Goal: Task Accomplishment & Management: Manage account settings

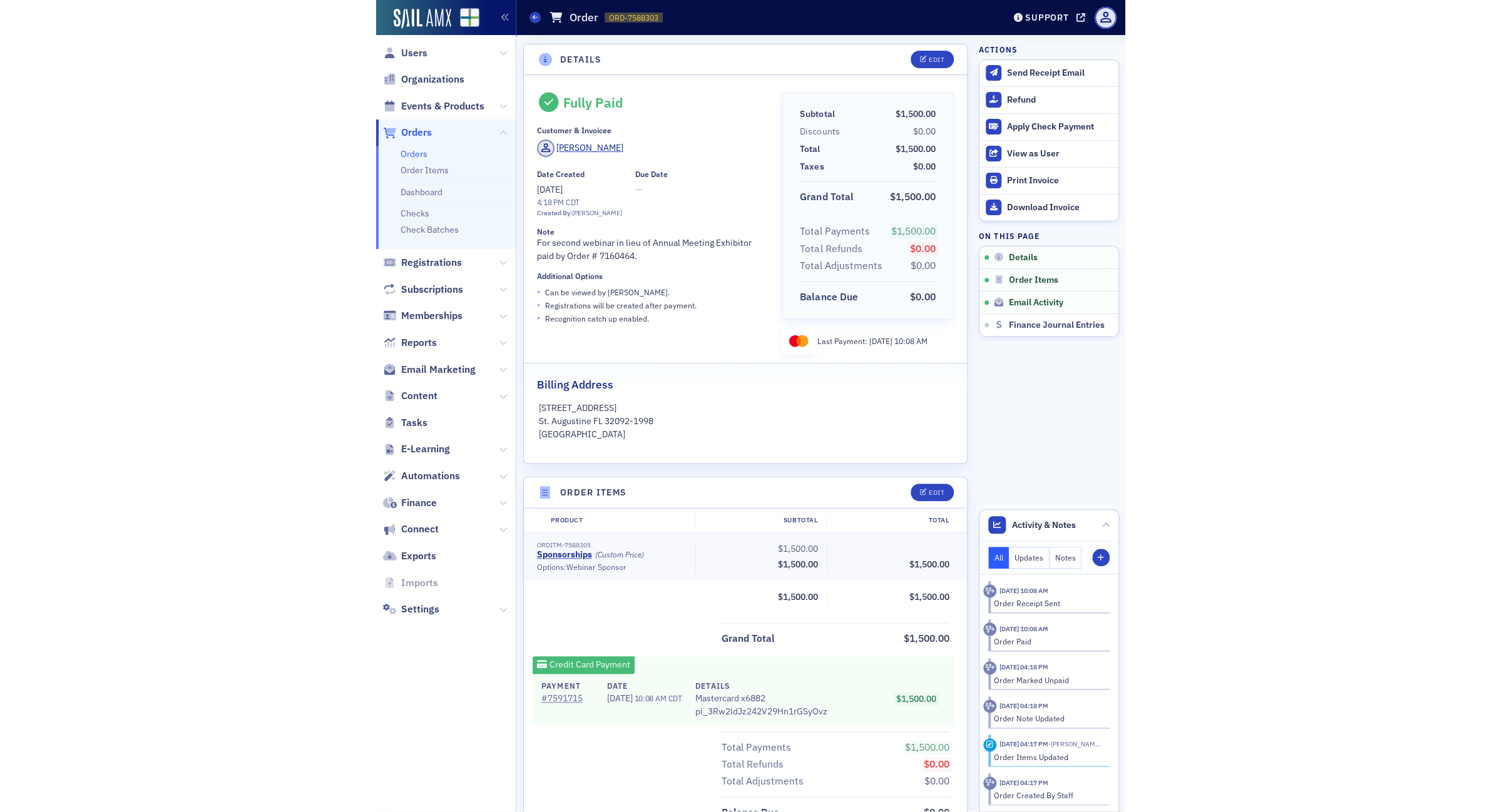
scroll to position [78, 0]
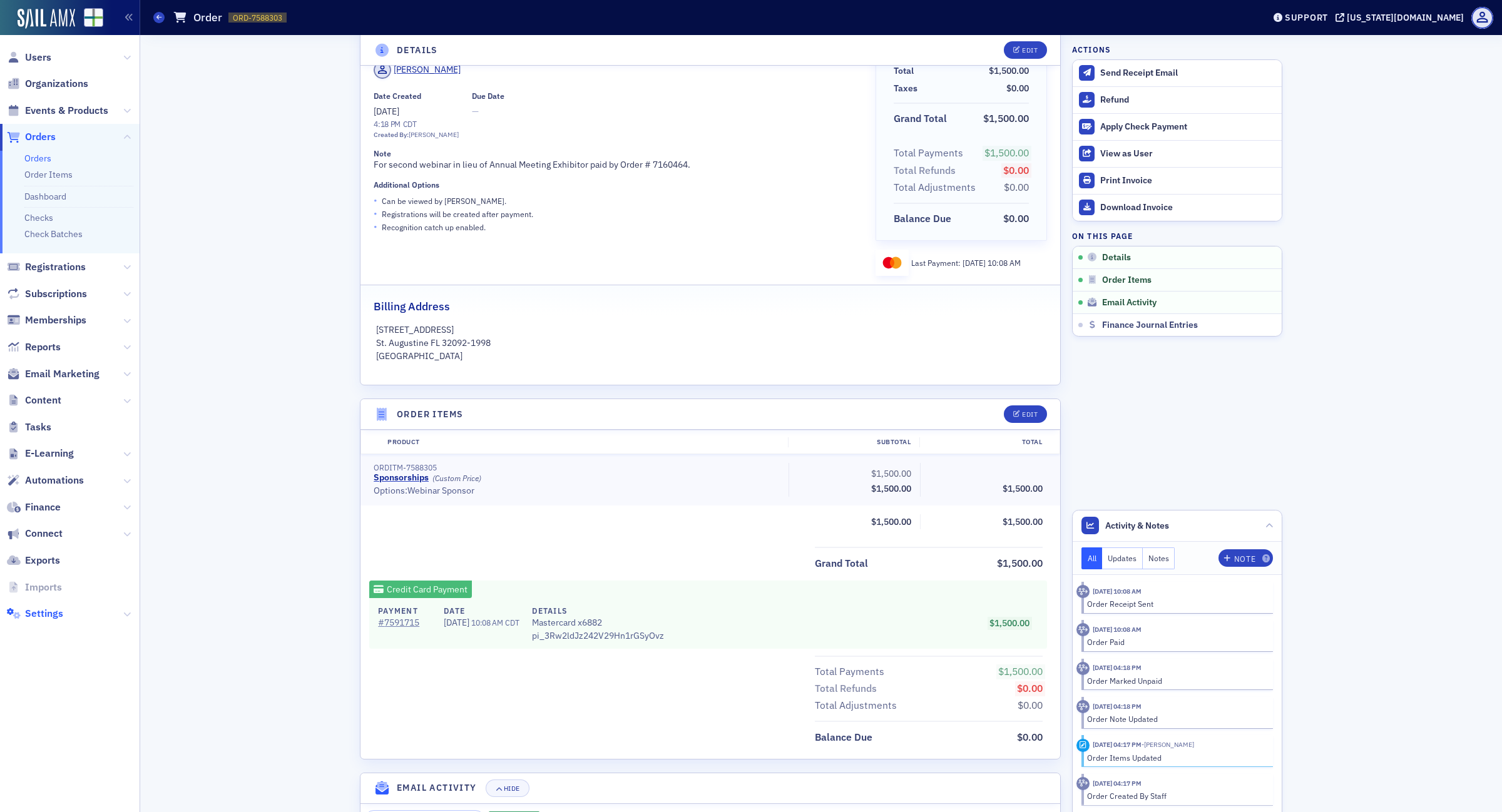
click at [53, 612] on span "Settings" at bounding box center [44, 613] width 38 height 14
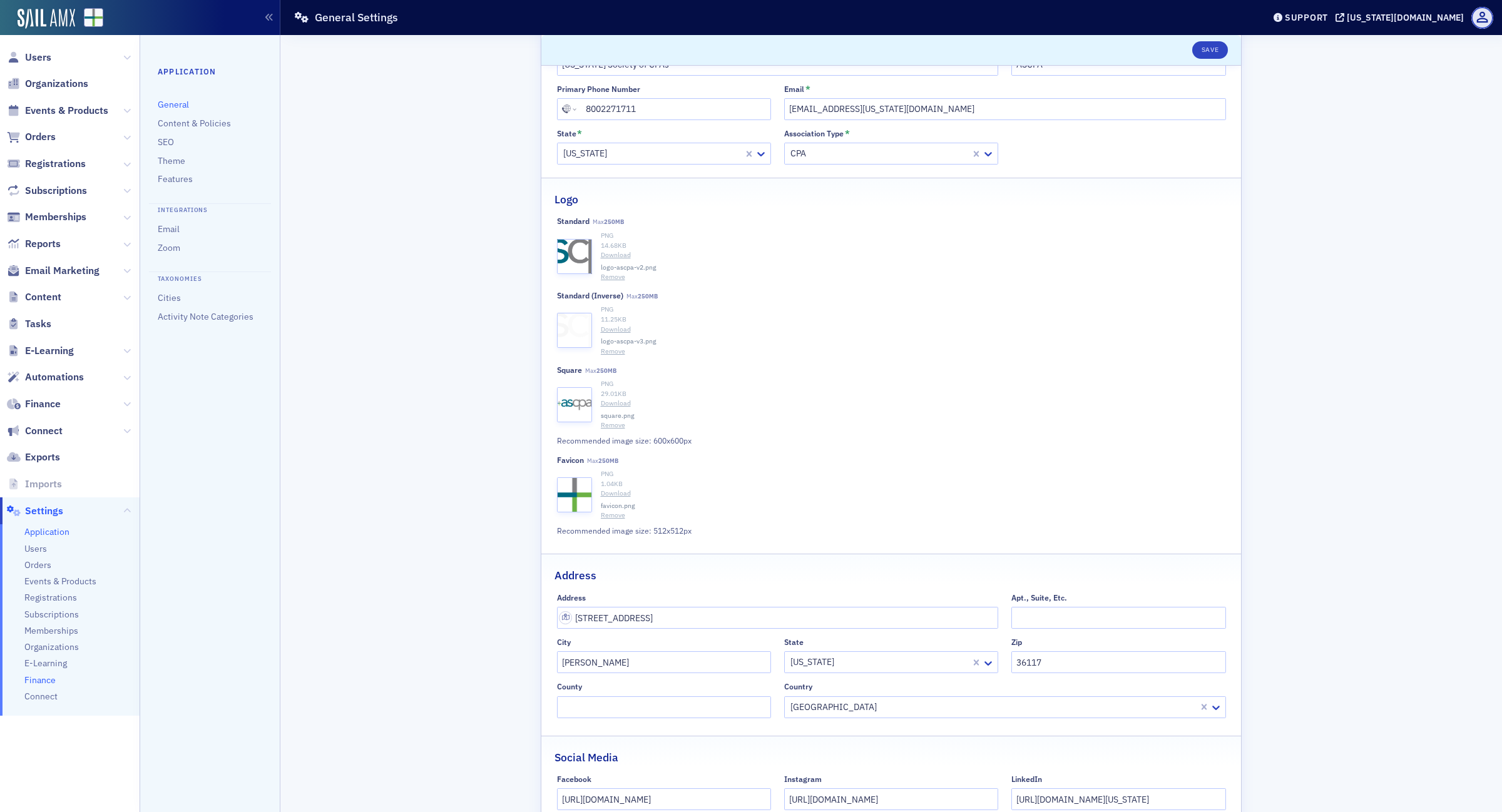
click at [42, 681] on span "Finance" at bounding box center [40, 680] width 31 height 12
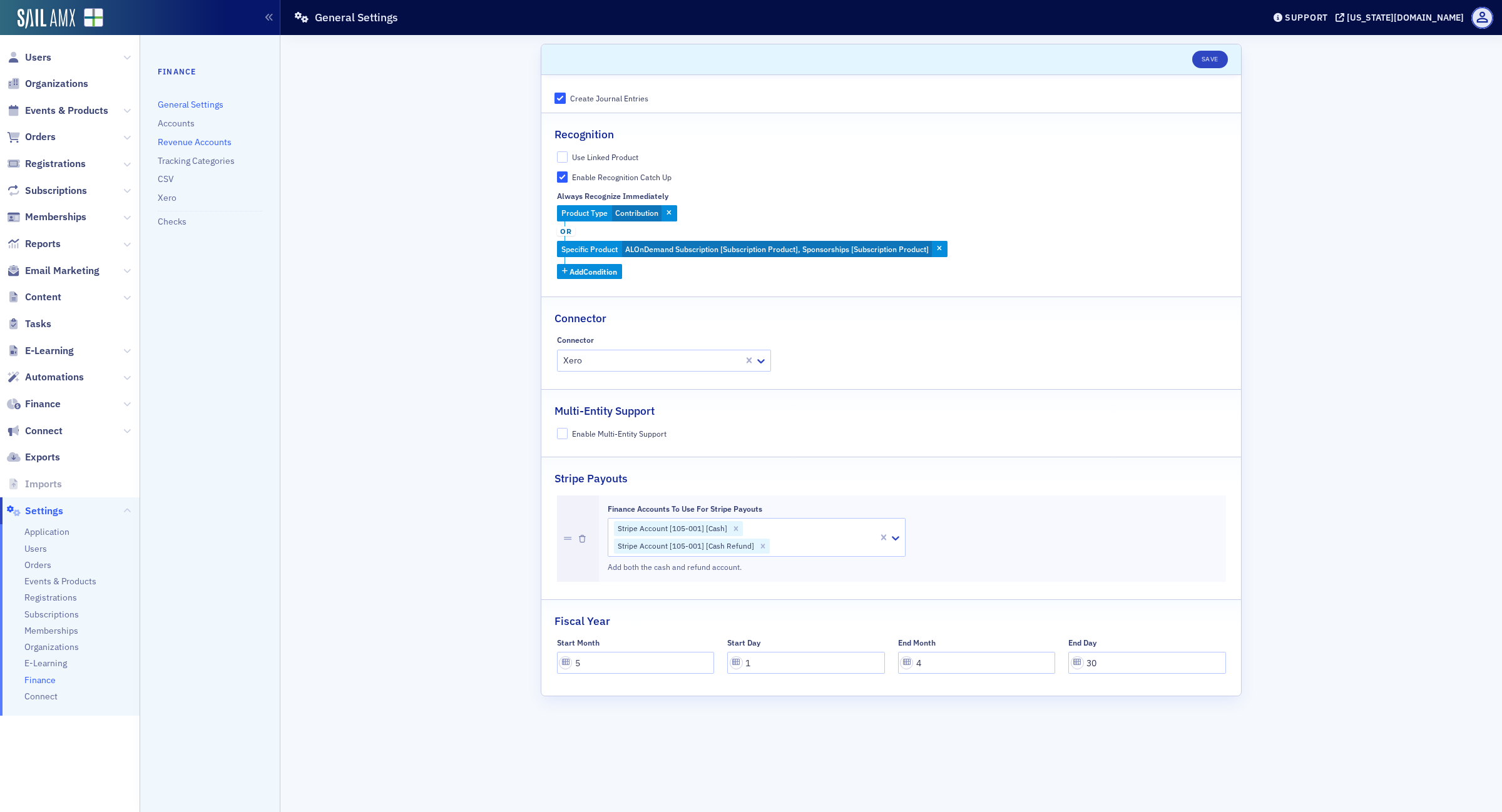
click at [186, 142] on link "Revenue Accounts" at bounding box center [195, 142] width 74 height 11
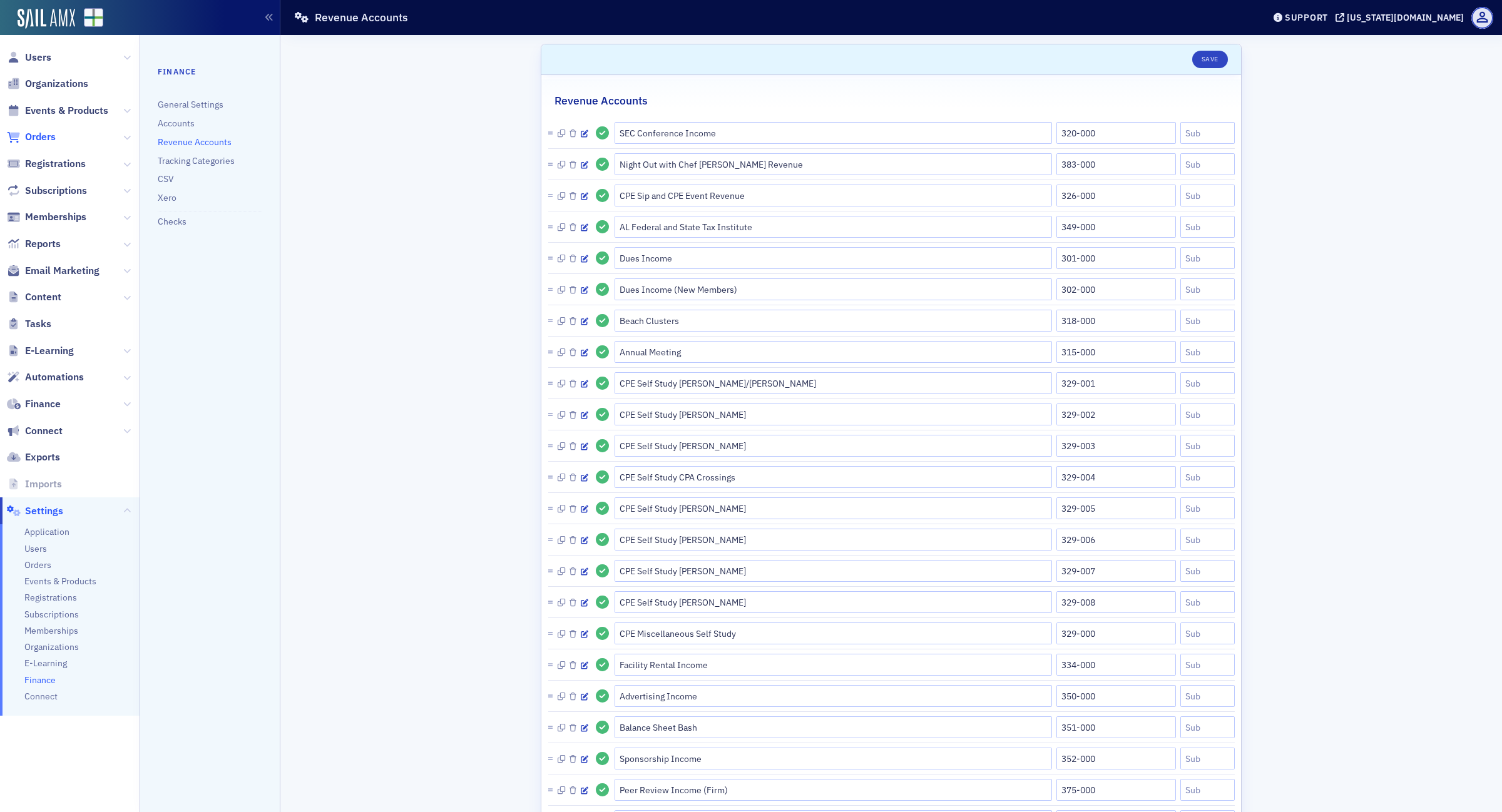
click at [41, 137] on span "Orders" at bounding box center [40, 137] width 31 height 14
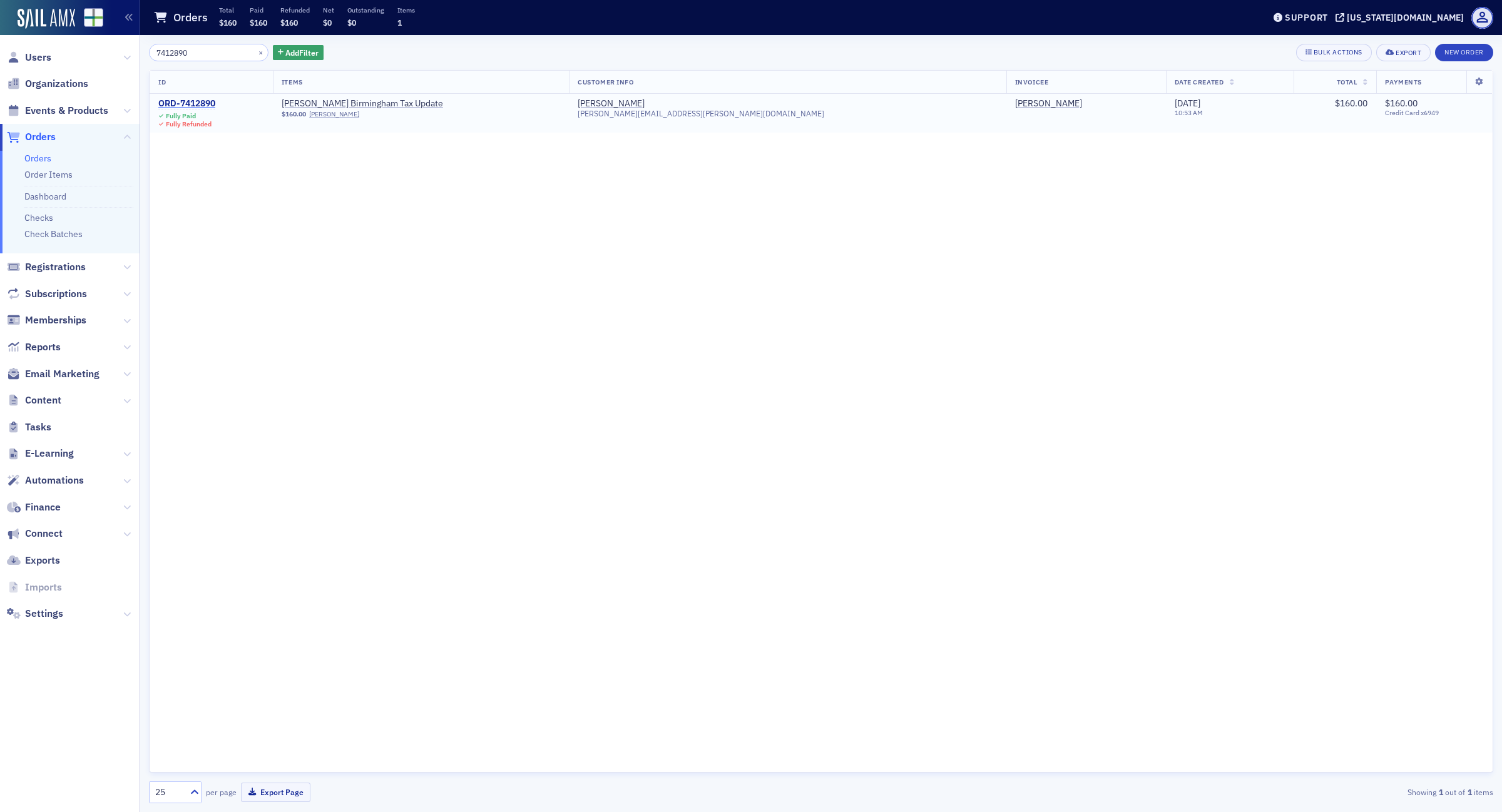
type input "7412890"
click at [182, 105] on div "ORD-7412890" at bounding box center [187, 104] width 57 height 11
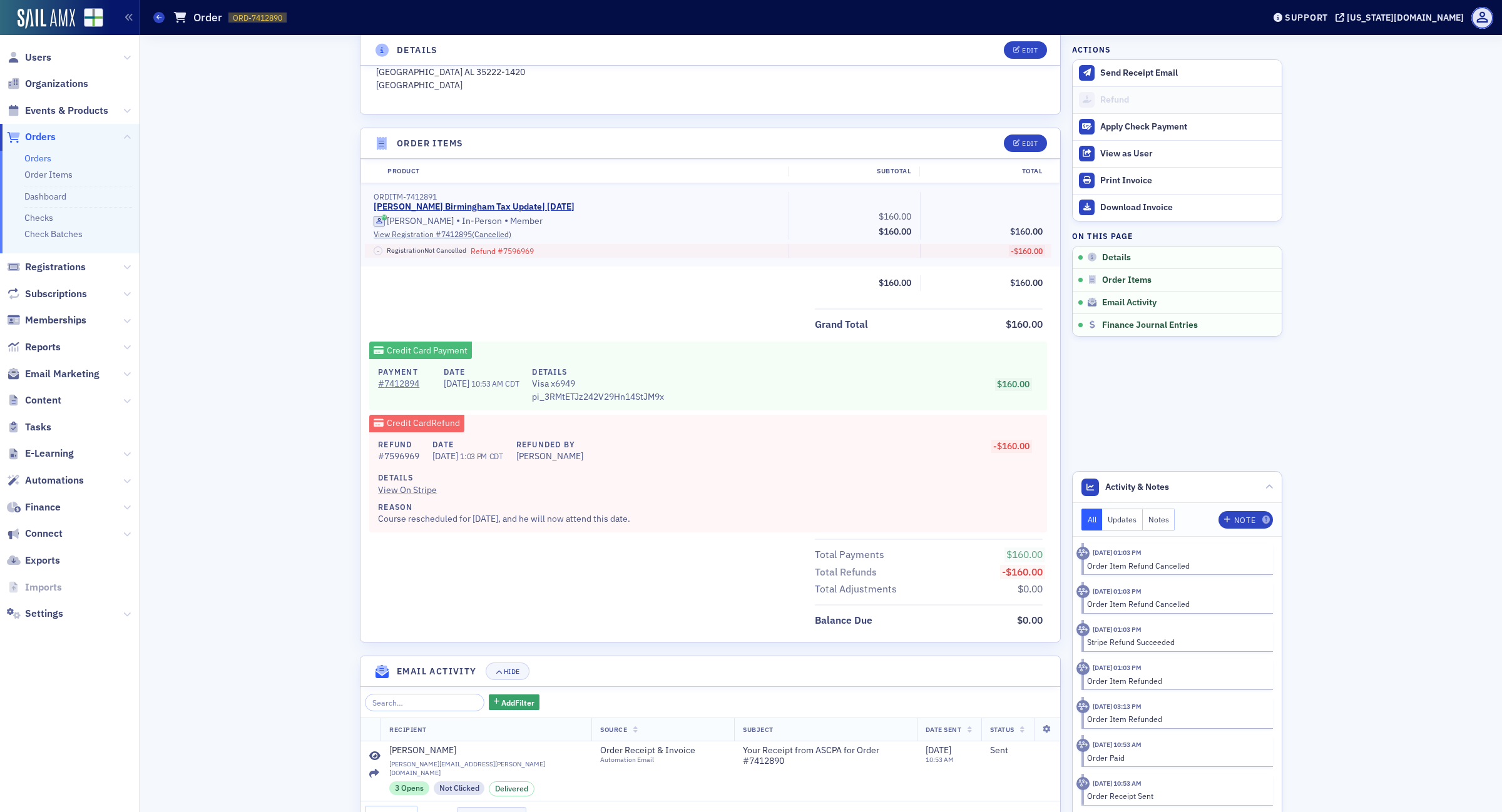
scroll to position [427, 0]
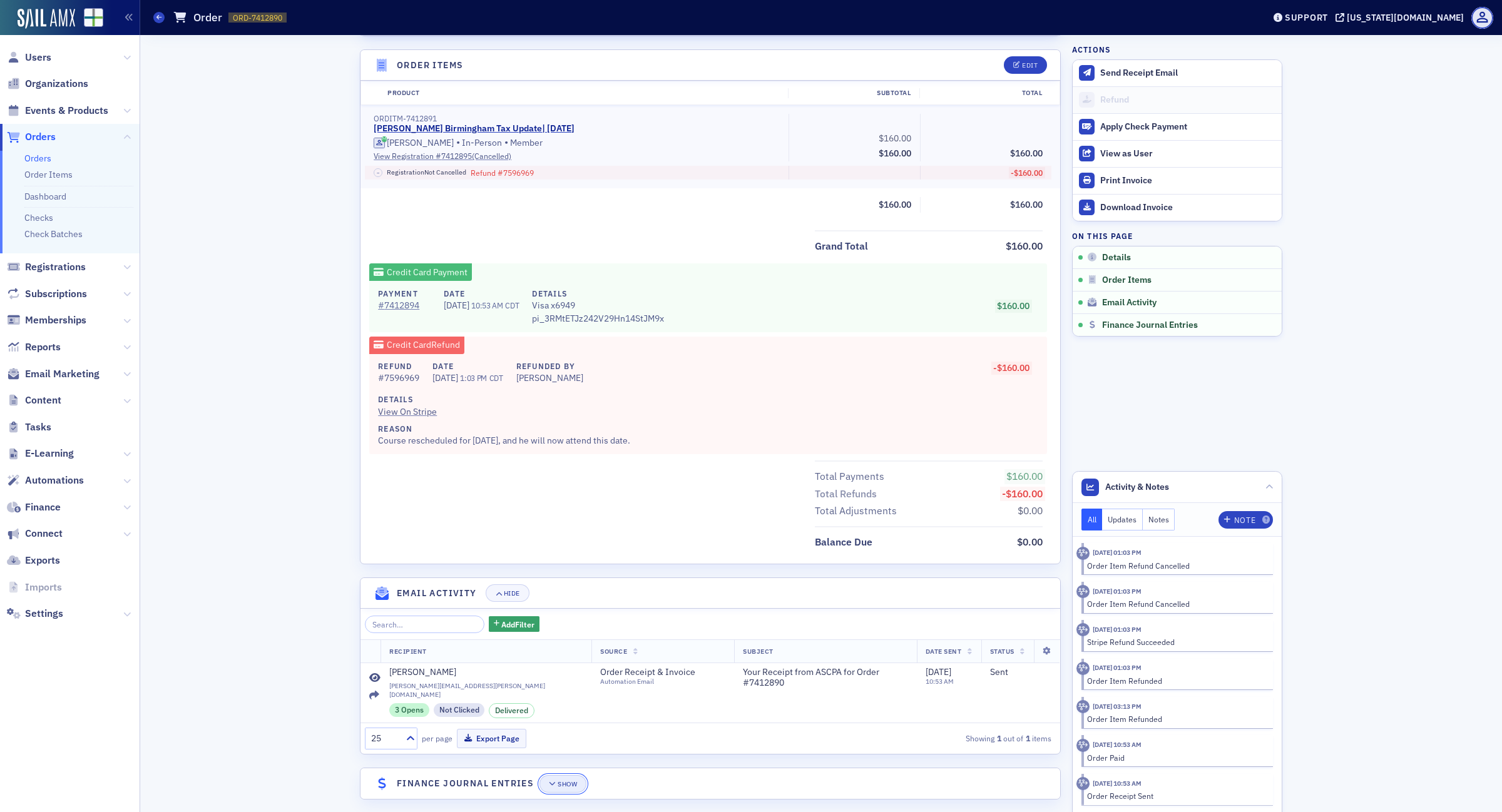
click at [549, 781] on icon "button" at bounding box center [552, 784] width 8 height 7
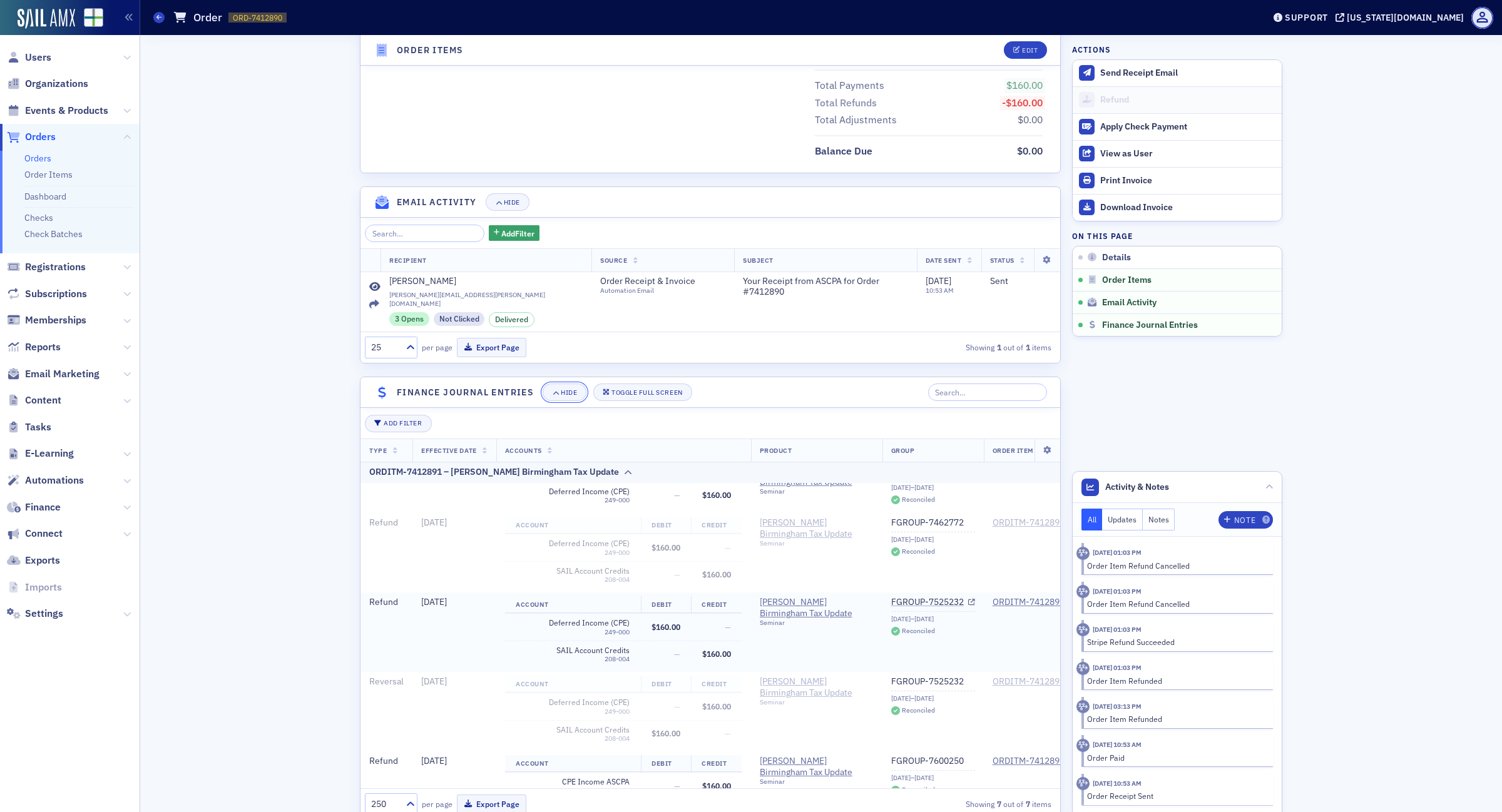
scroll to position [78, 0]
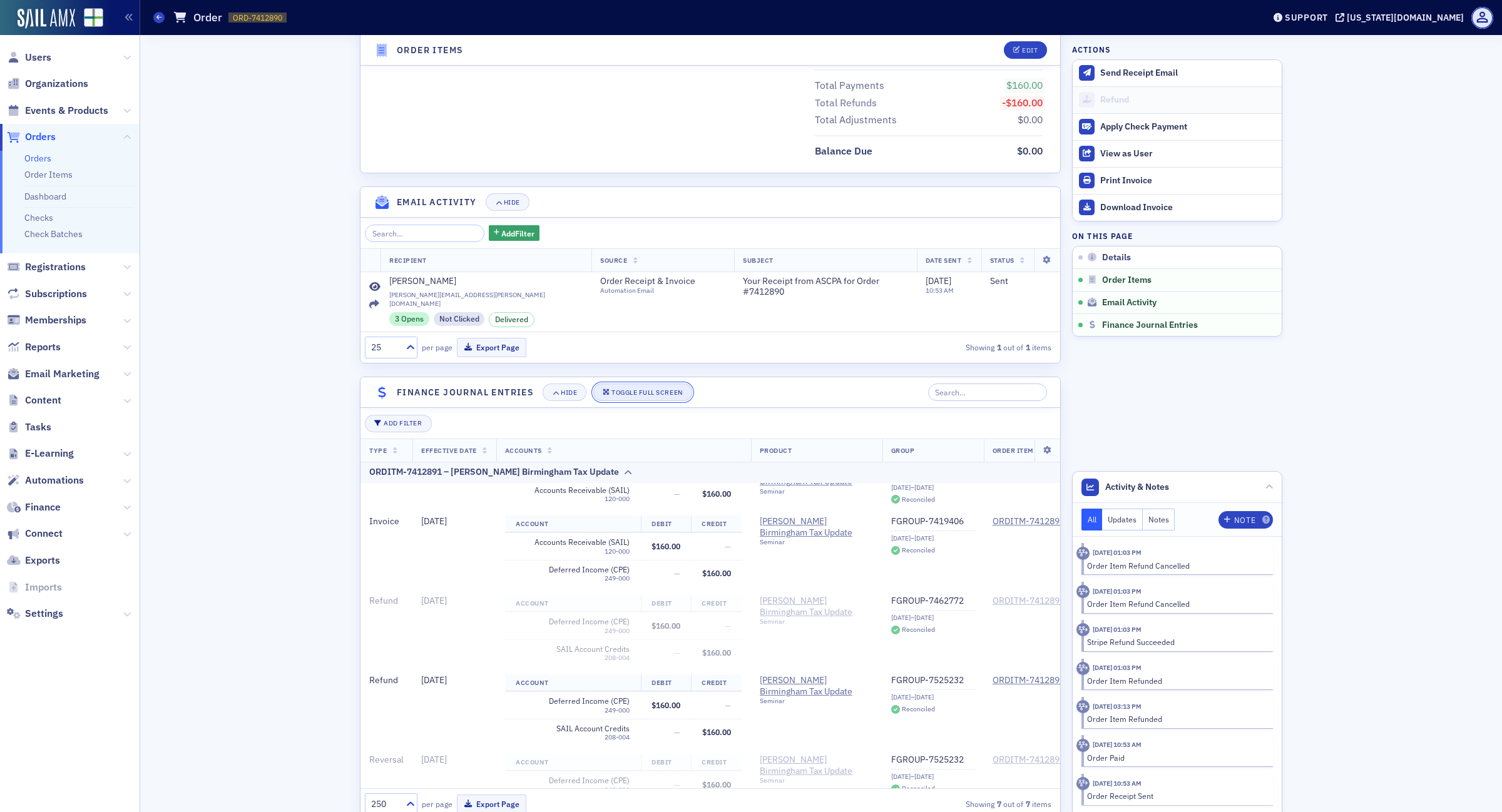
click at [640, 386] on button "Toggle Full Screen" at bounding box center [642, 392] width 99 height 18
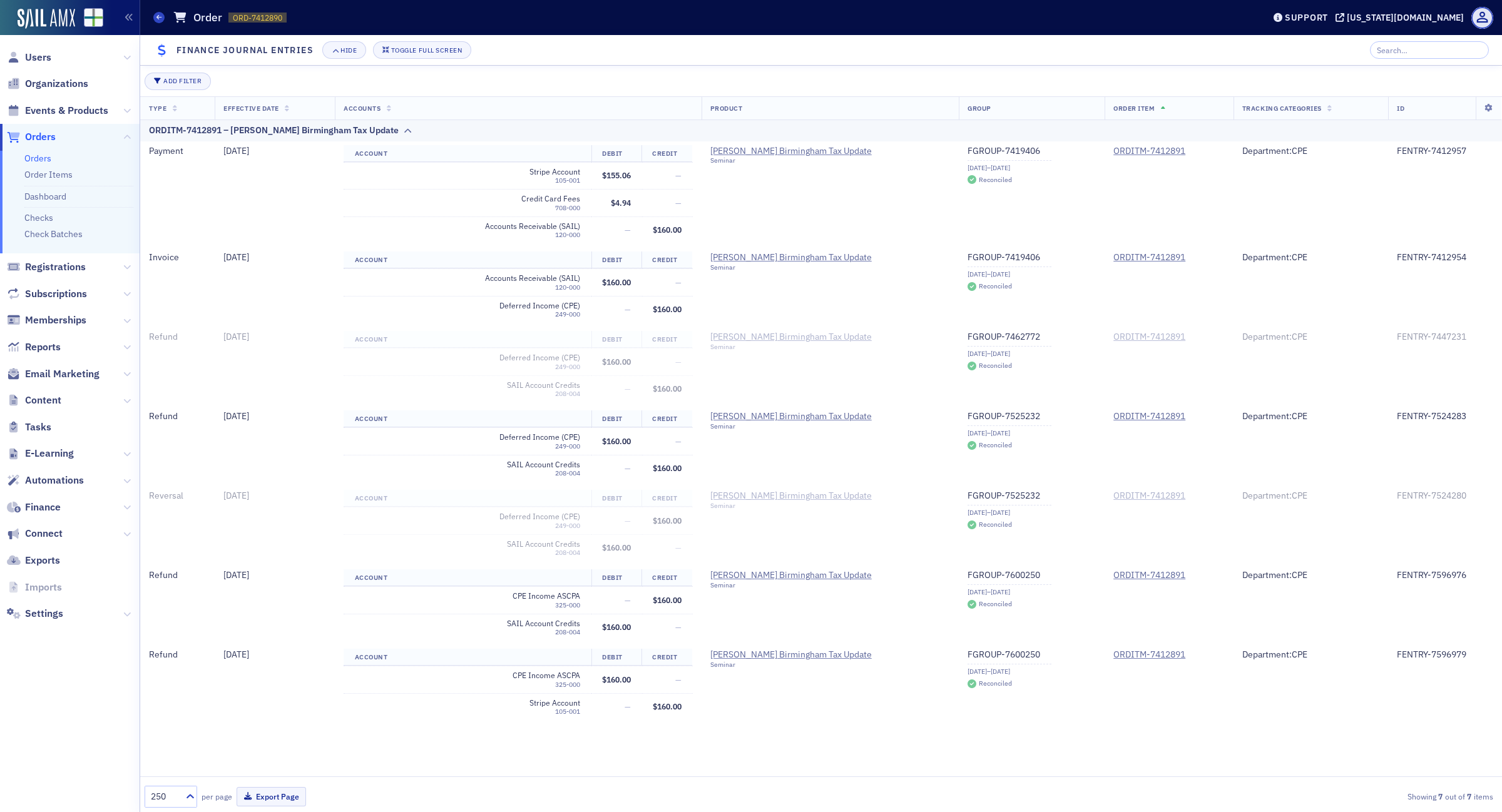
scroll to position [382, 0]
click at [49, 154] on link "Orders" at bounding box center [38, 159] width 27 height 11
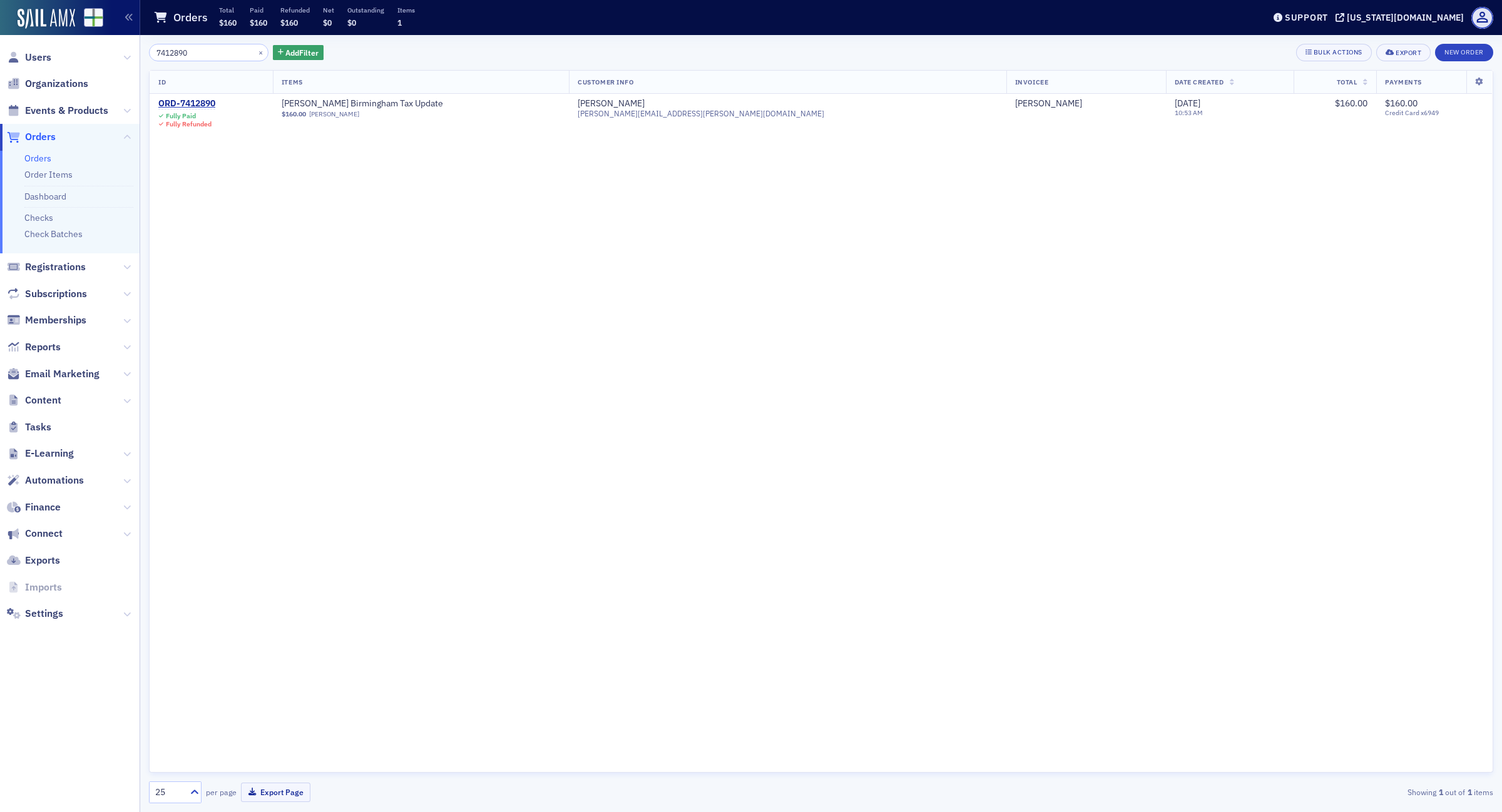
drag, startPoint x: 202, startPoint y: 50, endPoint x: 25, endPoint y: 46, distance: 177.0
click at [25, 46] on div "Users Organizations Events & Products Orders Orders Order Items Dashboard Check…" at bounding box center [751, 406] width 1502 height 812
type input "7447204"
click at [207, 101] on div "ORD-7447204" at bounding box center [187, 104] width 57 height 11
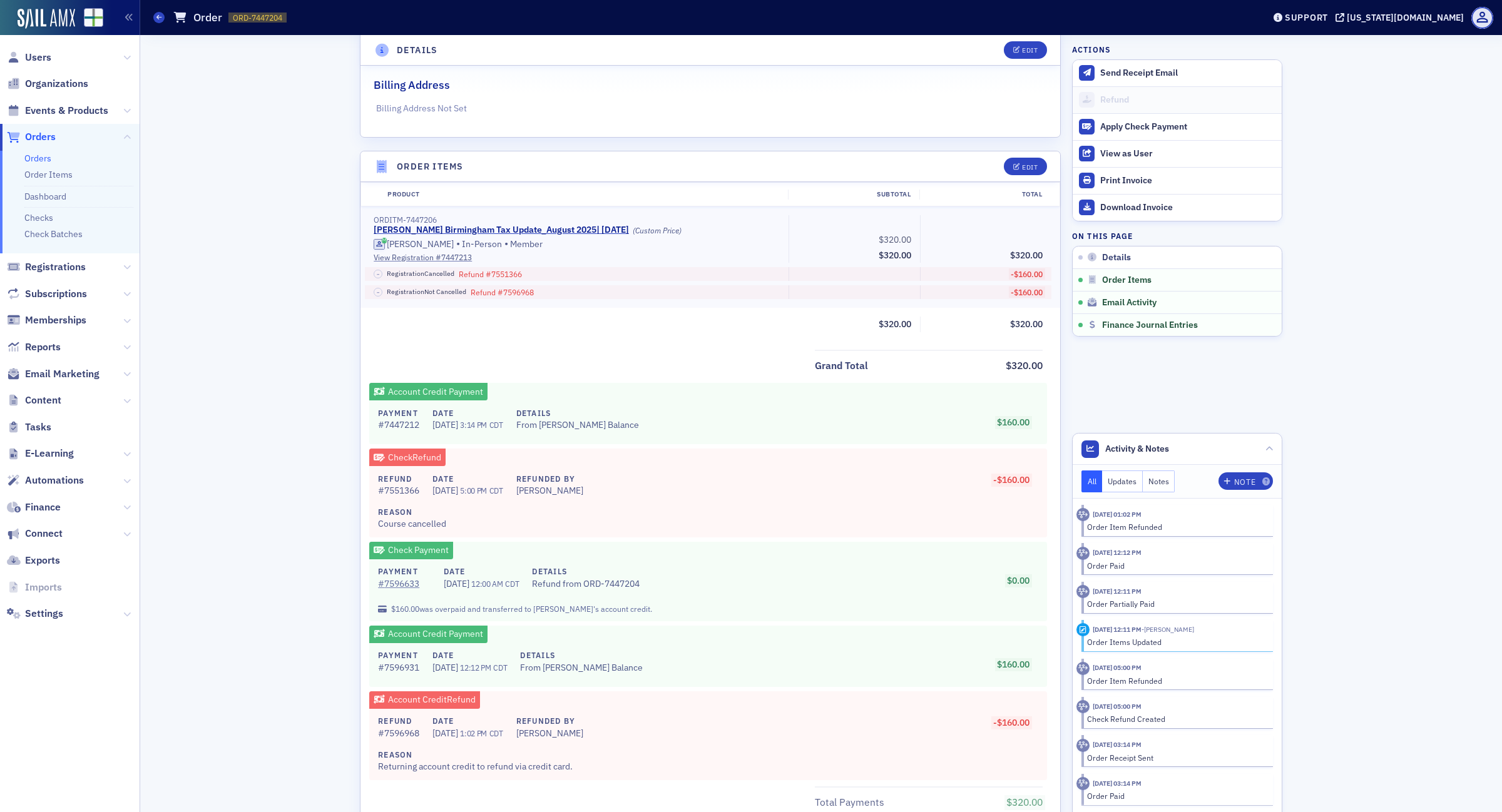
scroll to position [639, 0]
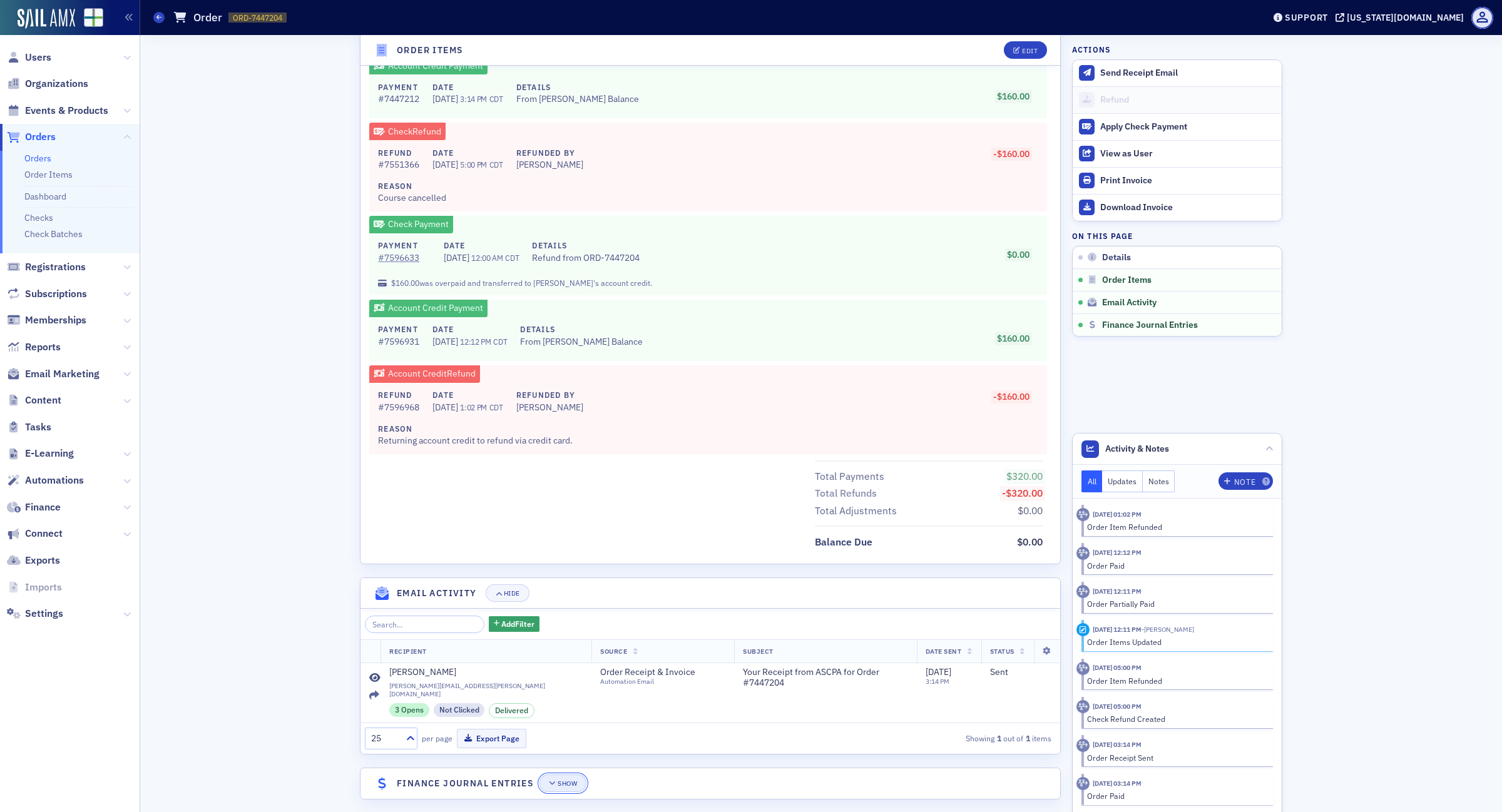
click at [564, 780] on div "Show" at bounding box center [567, 784] width 19 height 7
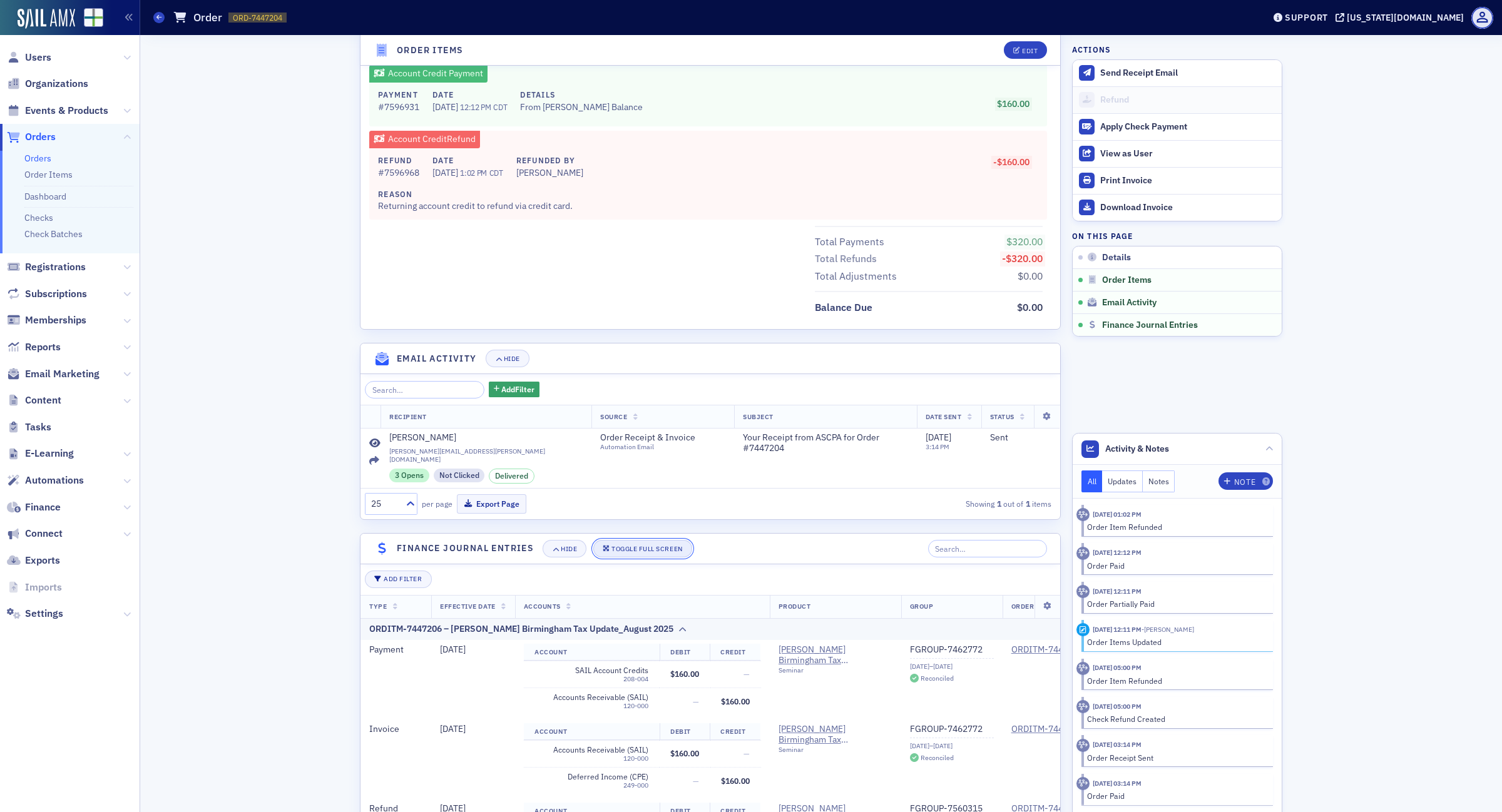
click at [635, 542] on button "Toggle Full Screen" at bounding box center [642, 549] width 99 height 18
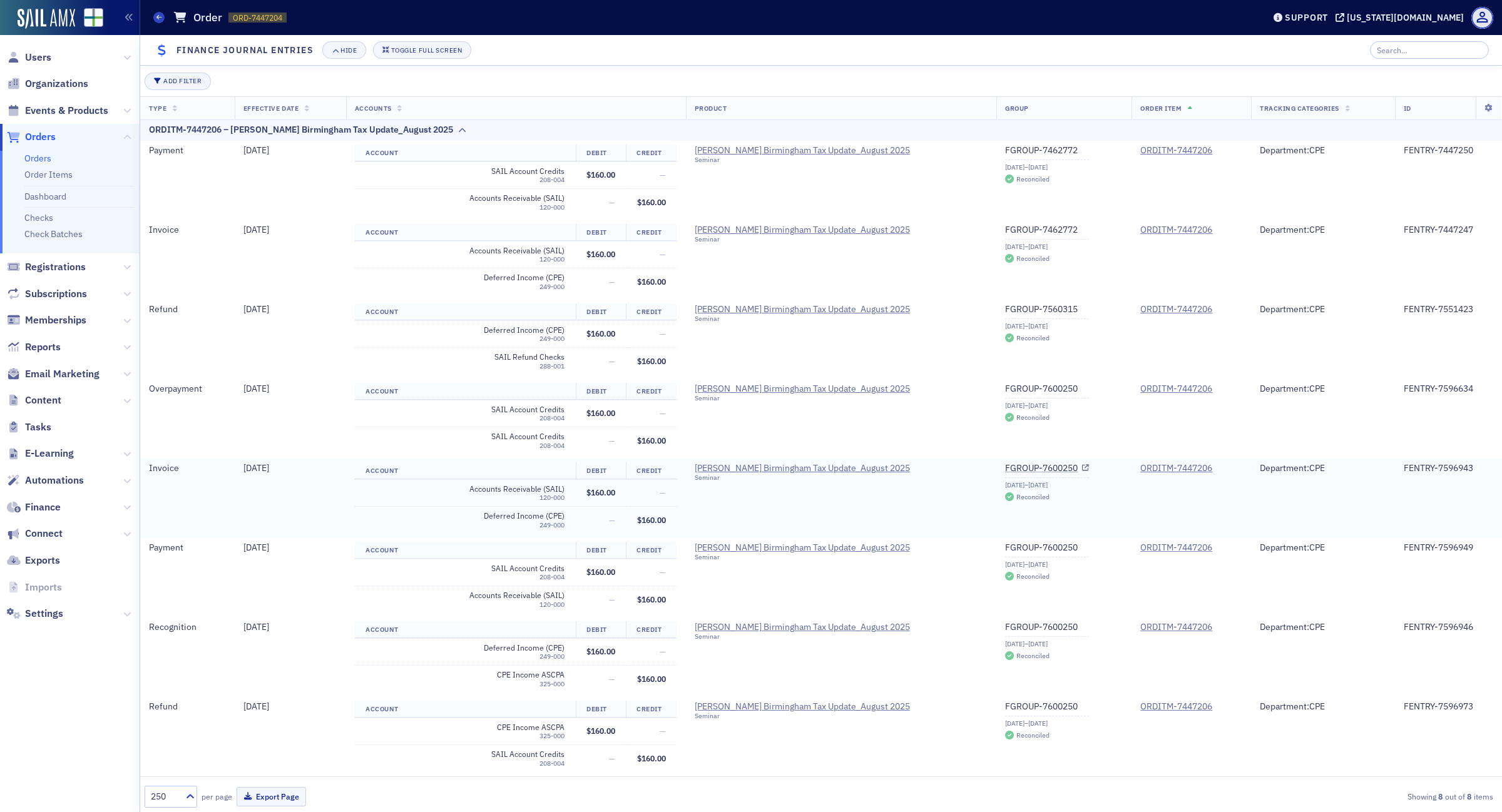
scroll to position [0, 0]
click at [427, 51] on div "Toggle Full Screen" at bounding box center [426, 51] width 70 height 7
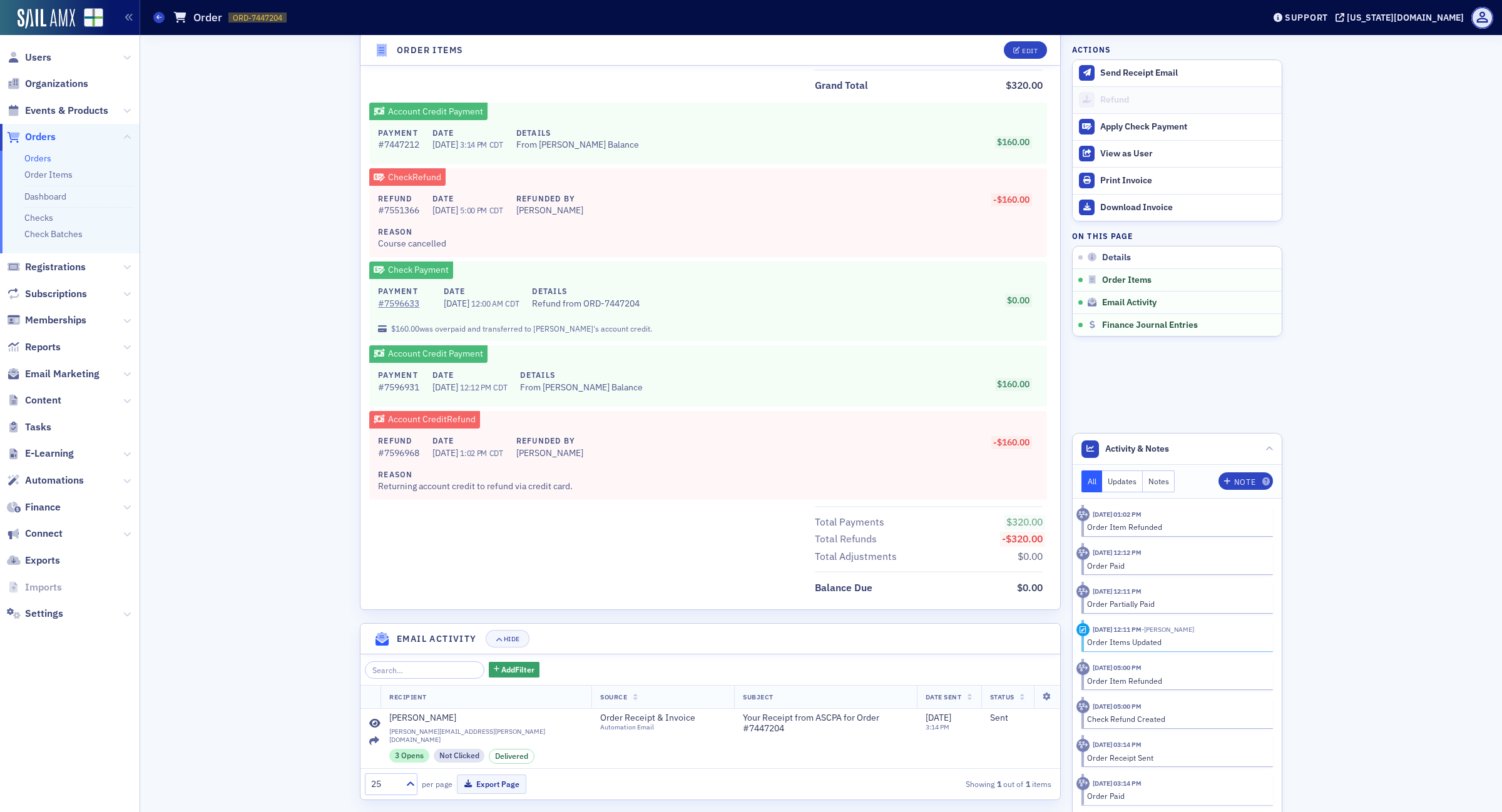
scroll to position [873, 0]
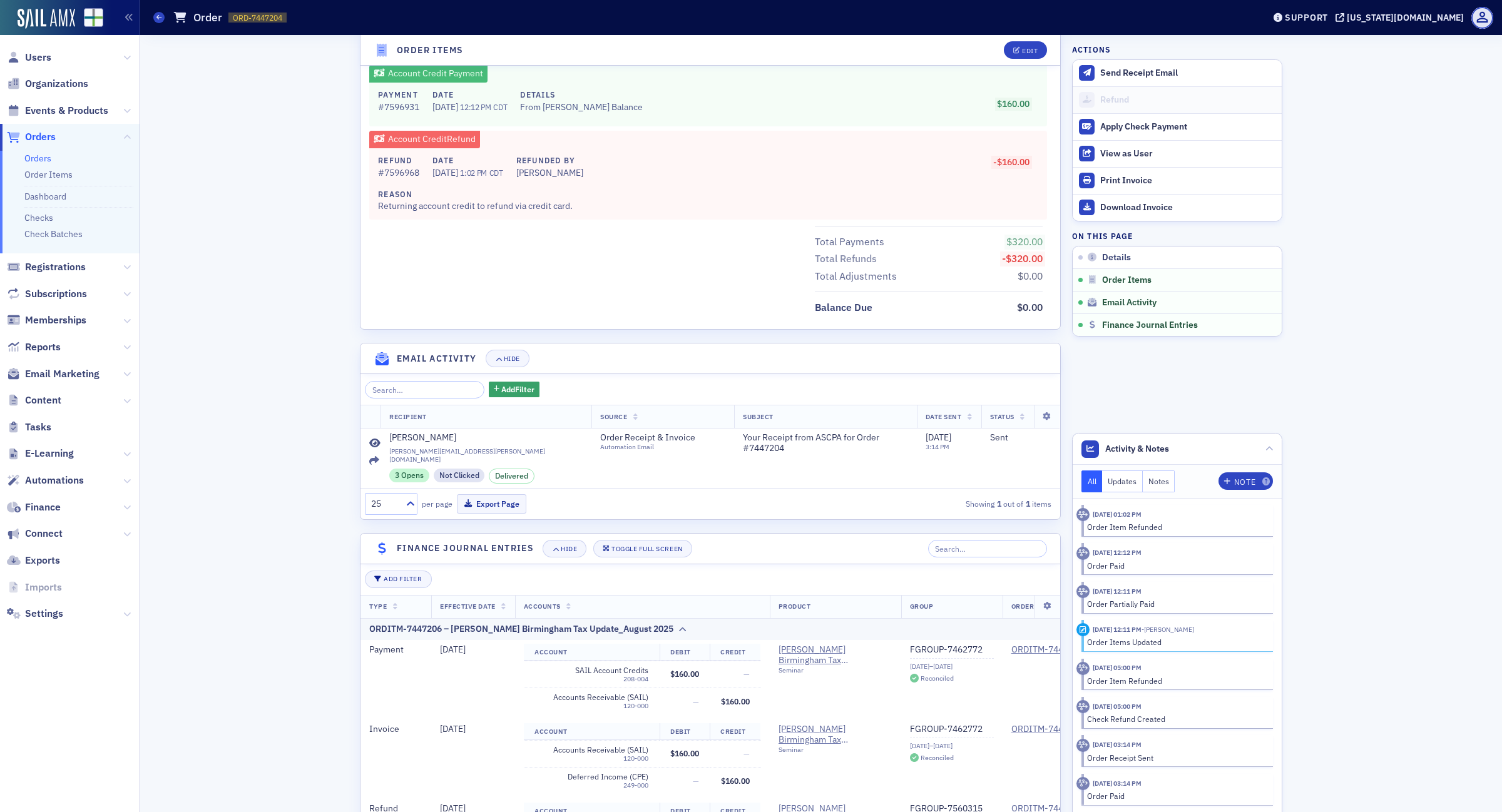
click at [349, 56] on div "Details Edit Fully Paid Fully Refunded Customer & Invoicee Thomas Yerby Date Cr…" at bounding box center [821, 80] width 1345 height 1837
click at [267, 280] on div "Details Edit Fully Paid Fully Refunded Customer & Invoicee Thomas Yerby Date Cr…" at bounding box center [821, 80] width 1345 height 1837
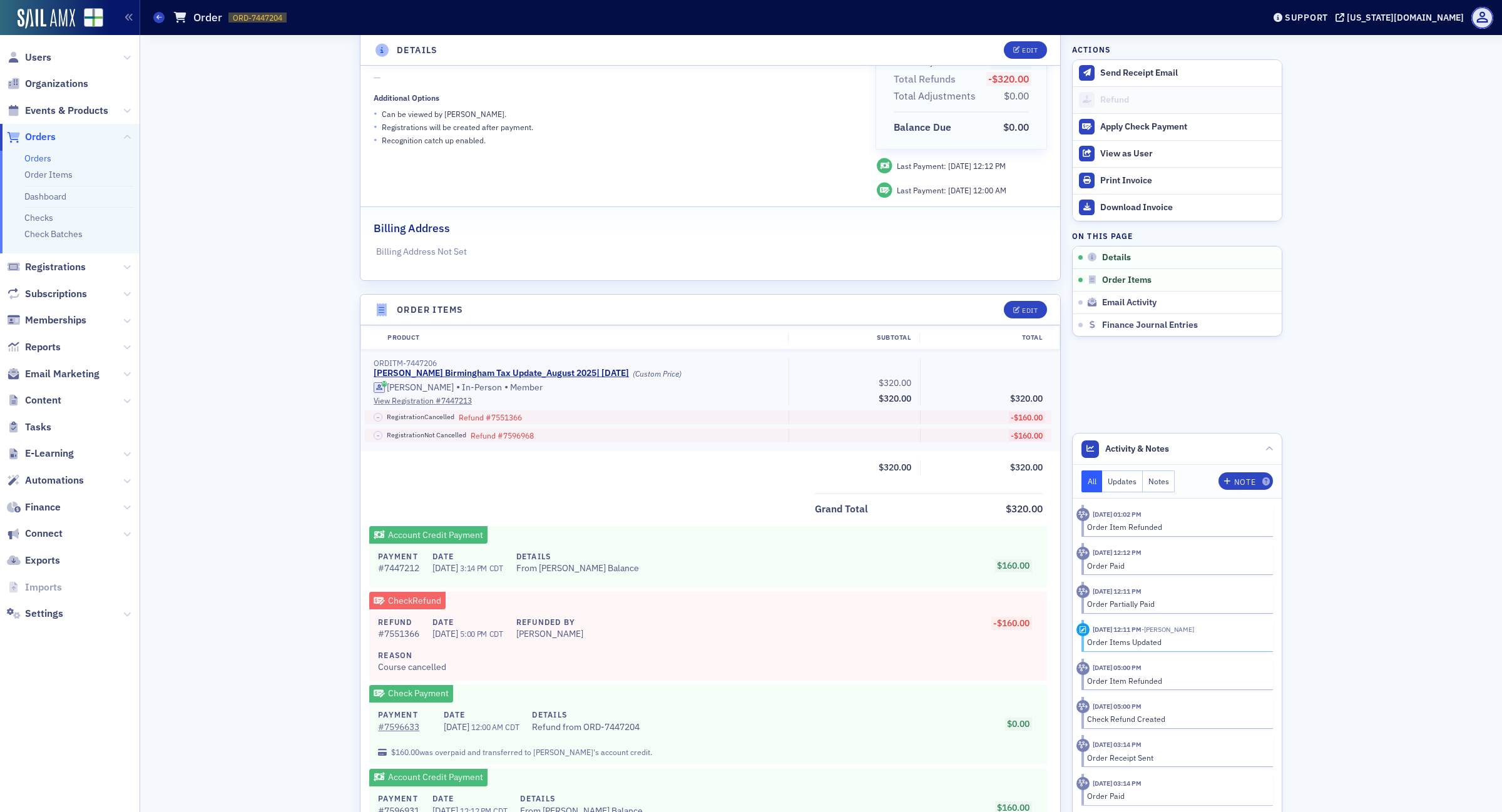
scroll to position [0, 0]
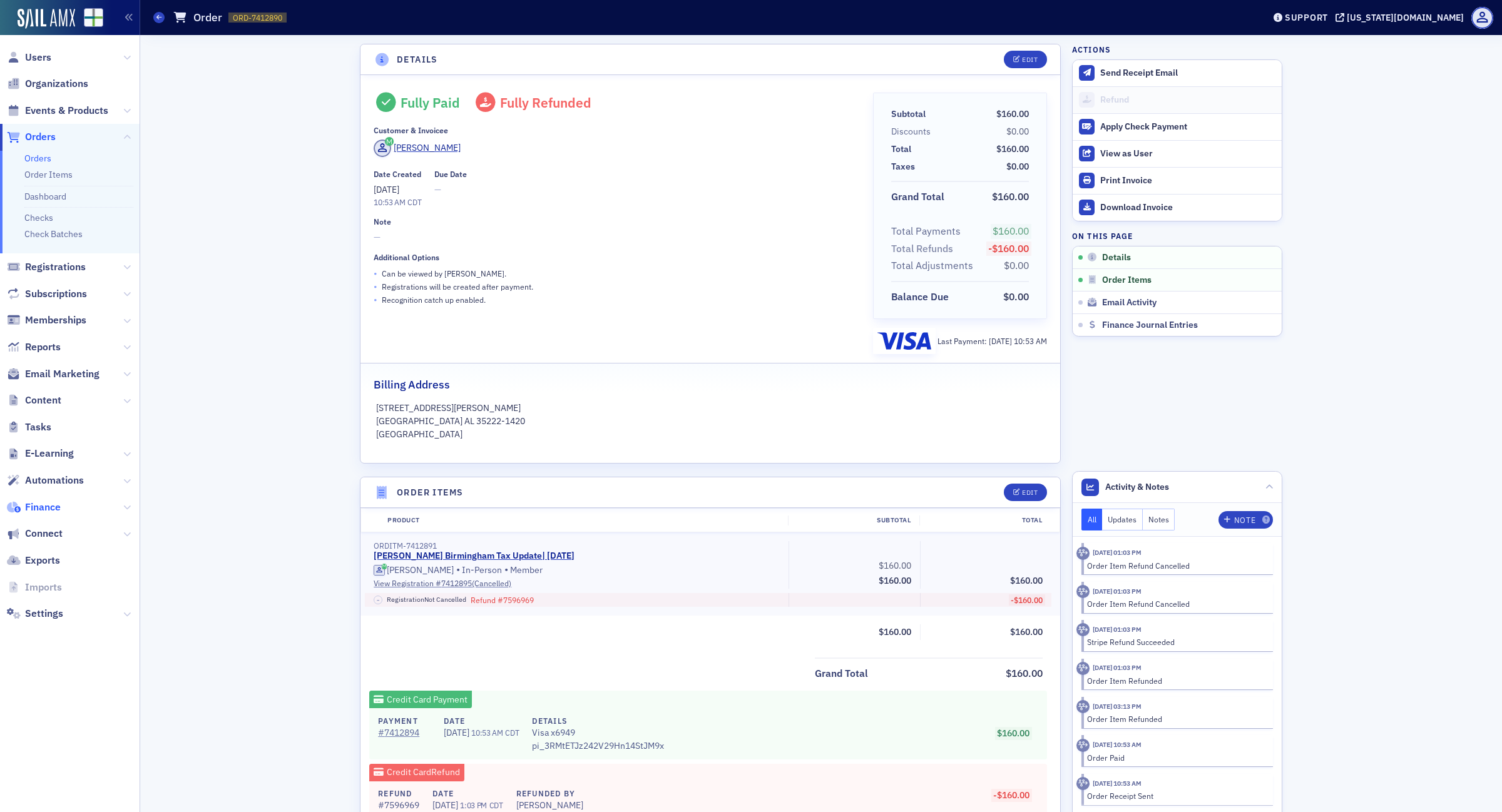
click at [48, 508] on span "Finance" at bounding box center [43, 507] width 36 height 14
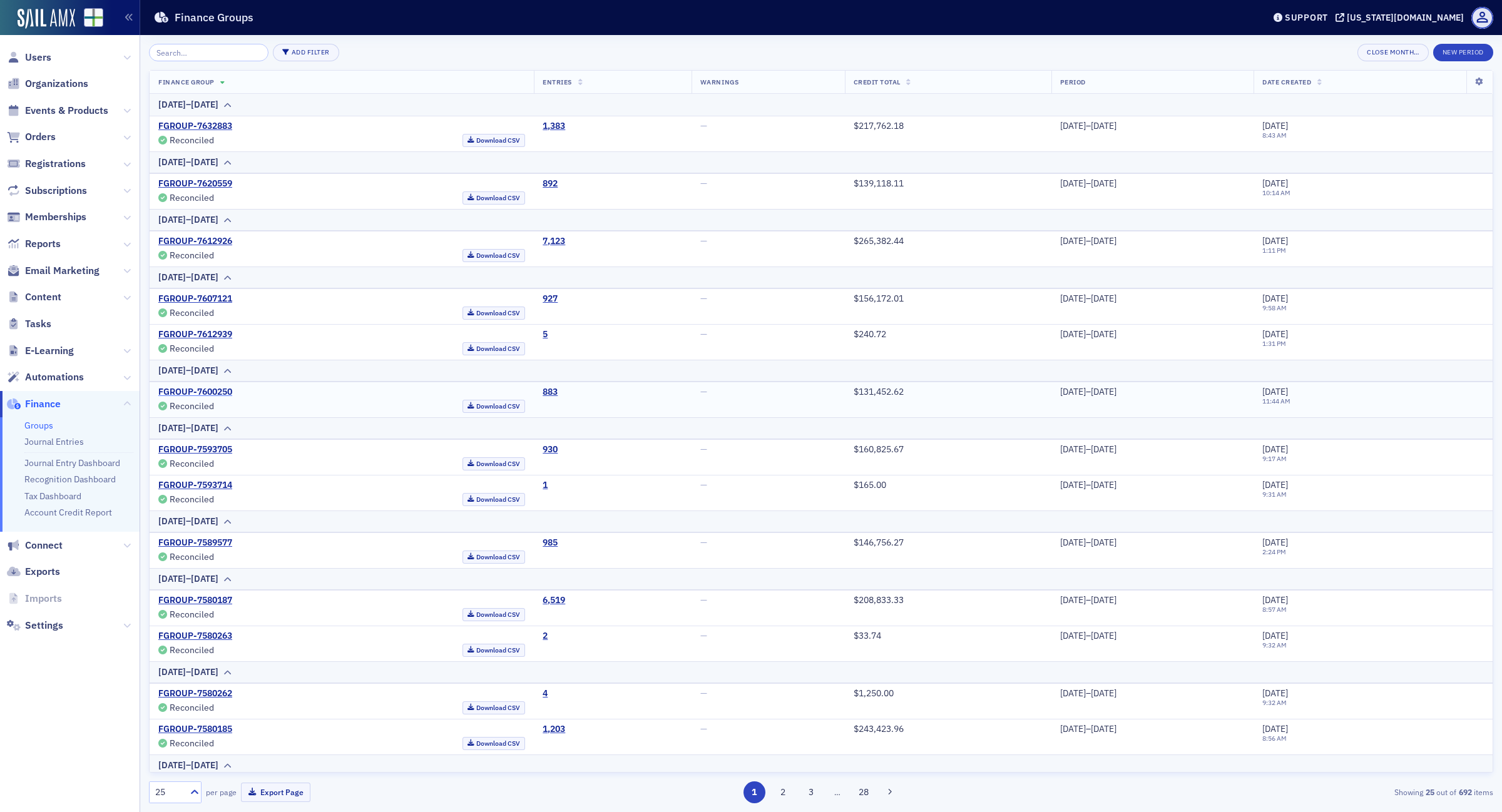
click at [218, 392] on link "FGROUP-7600250" at bounding box center [195, 392] width 74 height 11
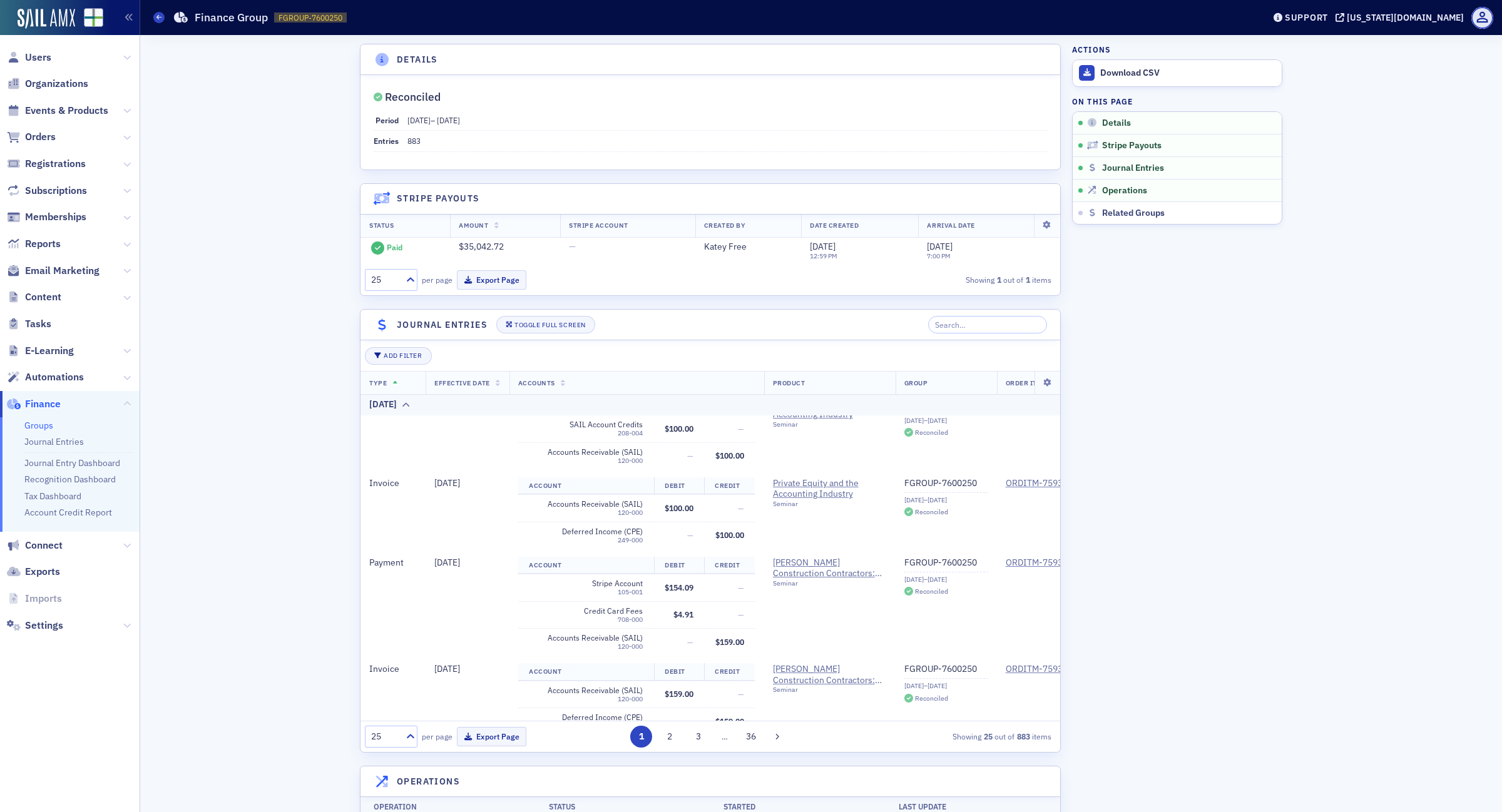
scroll to position [1946, 0]
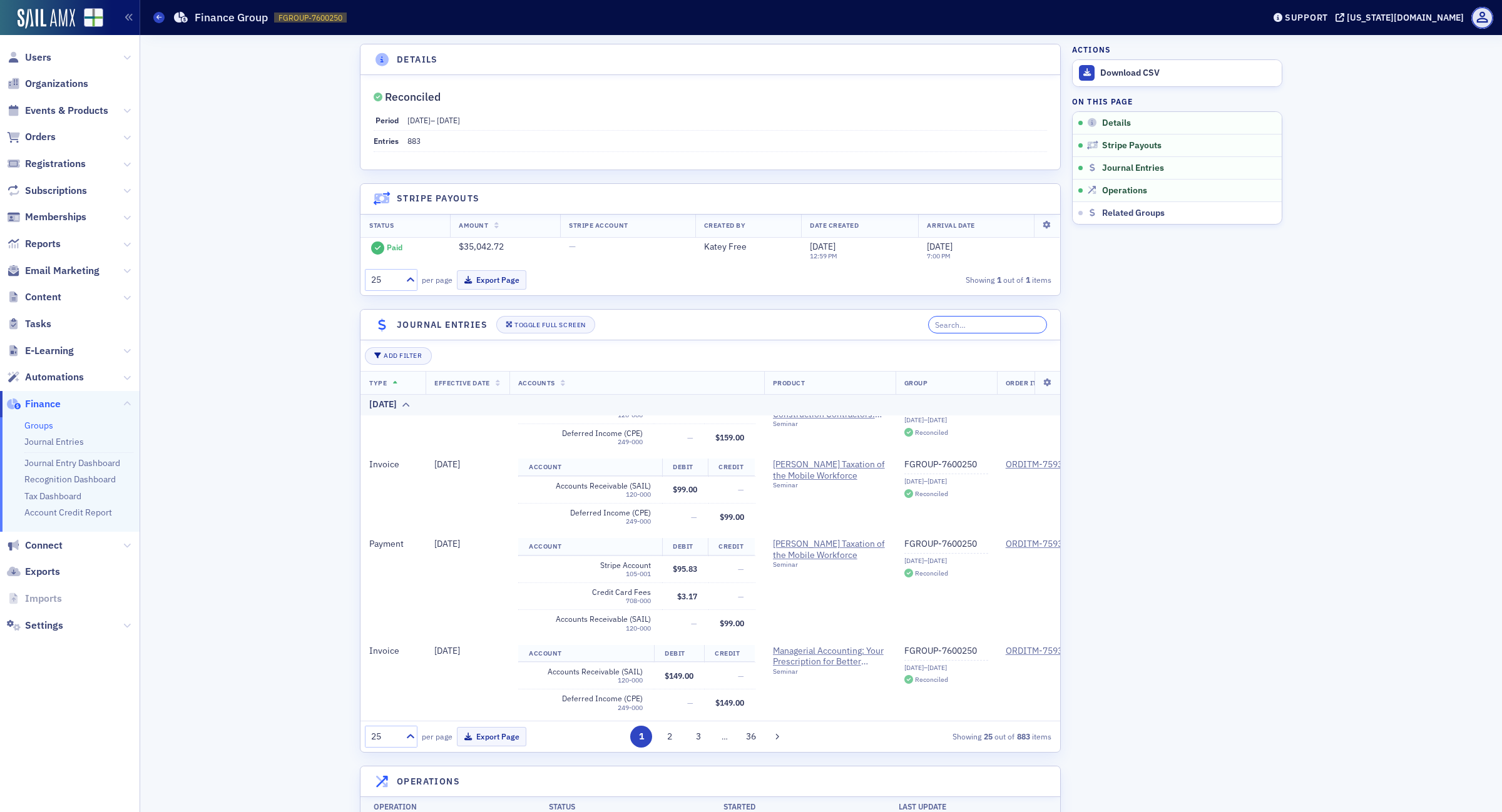
click at [980, 327] on input "search" at bounding box center [988, 325] width 120 height 18
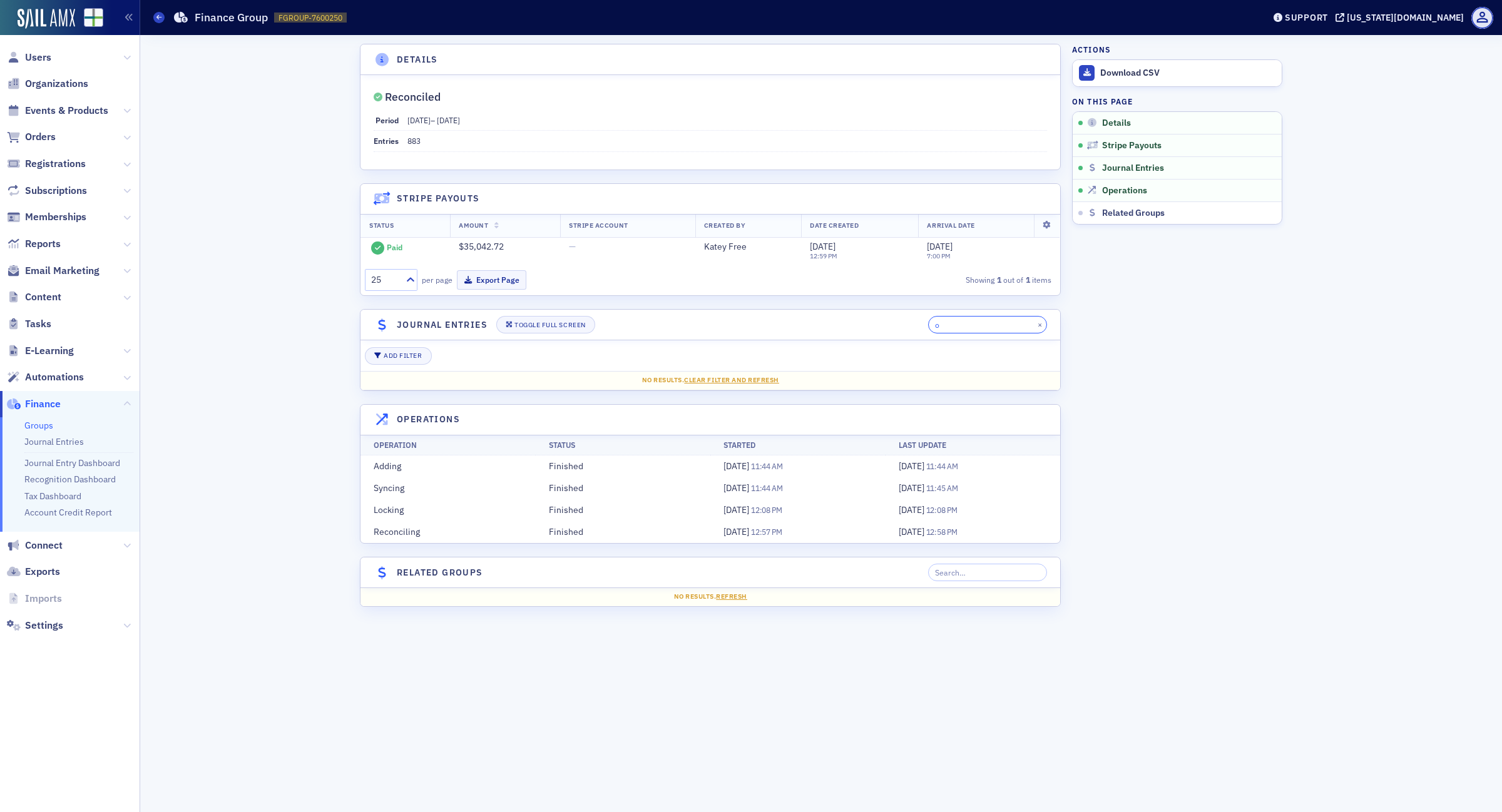
scroll to position [0, 0]
type input "o"
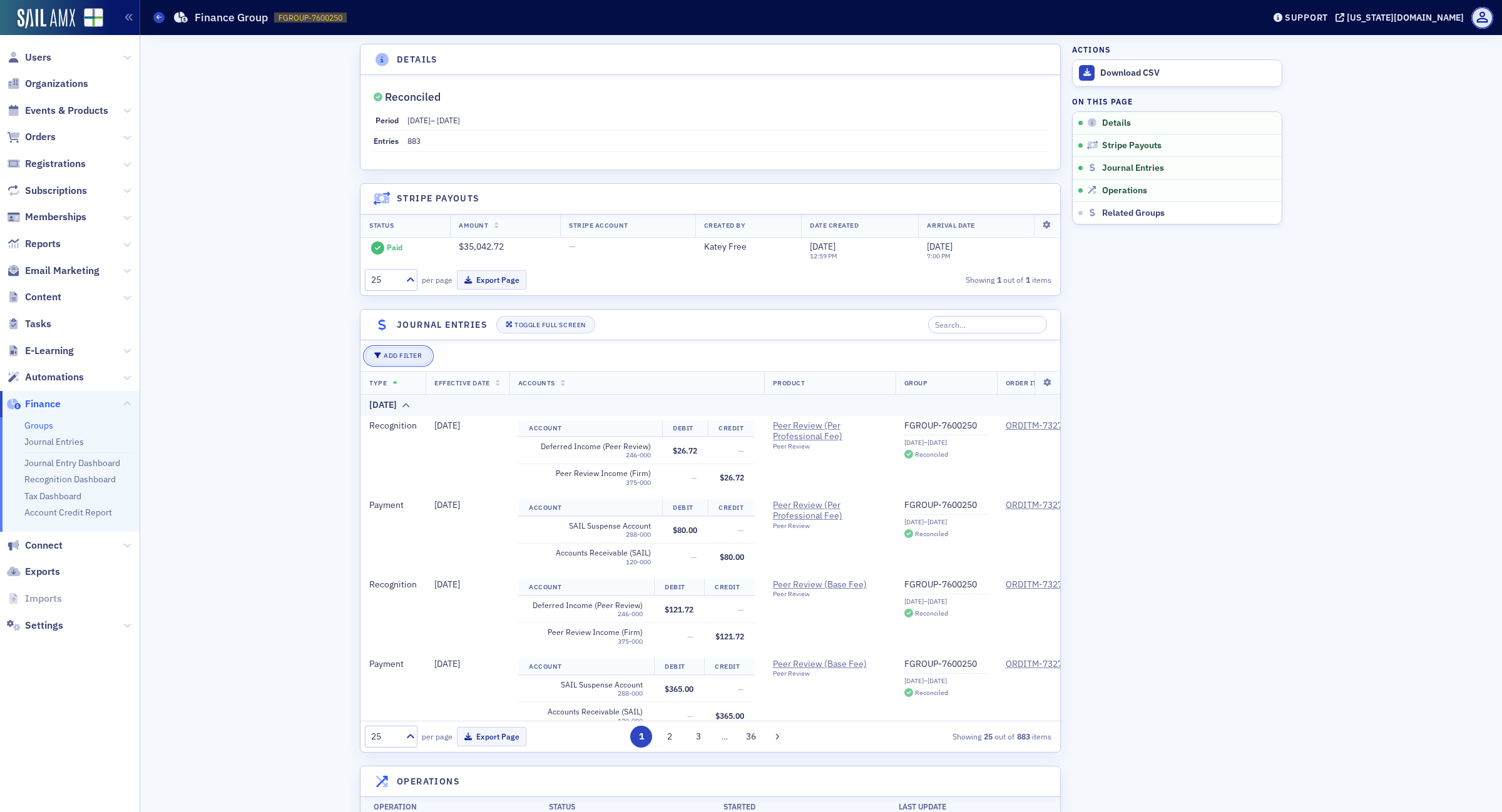
click at [392, 355] on button "Add Filter" at bounding box center [398, 356] width 66 height 18
click at [455, 355] on div "Order" at bounding box center [472, 356] width 68 height 11
type input "7412890"
click at [480, 390] on span "ORD-7412890" at bounding box center [471, 391] width 56 height 13
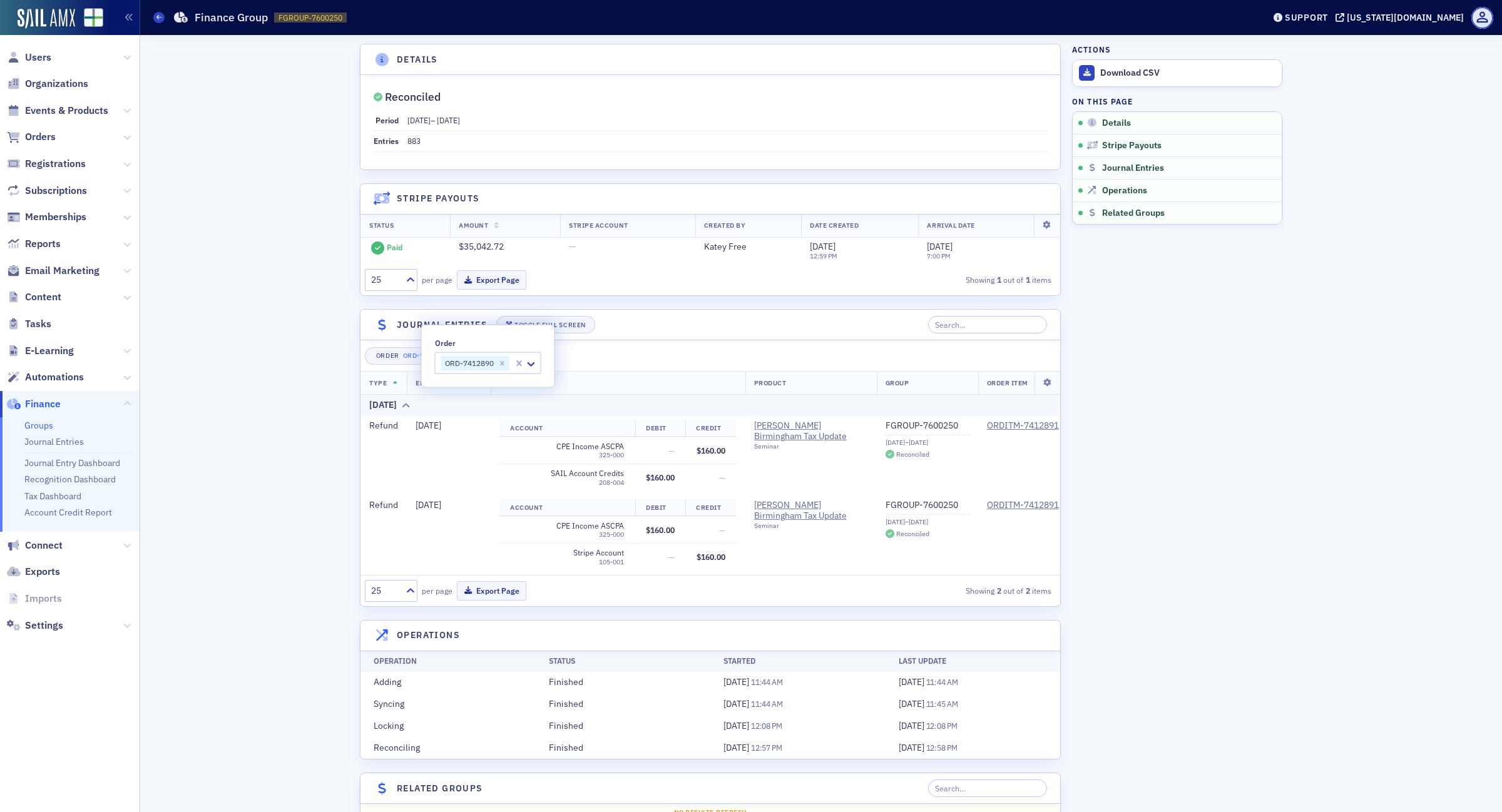
click at [614, 360] on div "Order ORD-7412890 ×" at bounding box center [710, 356] width 691 height 18
